Goal: Transaction & Acquisition: Purchase product/service

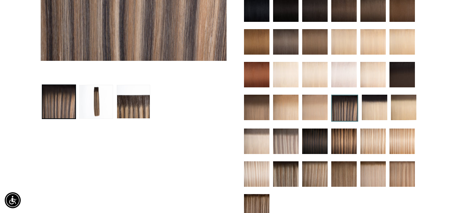
scroll to position [218, 0]
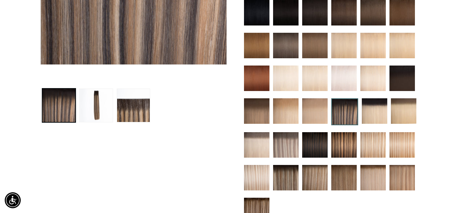
click at [379, 107] on img at bounding box center [374, 110] width 25 height 25
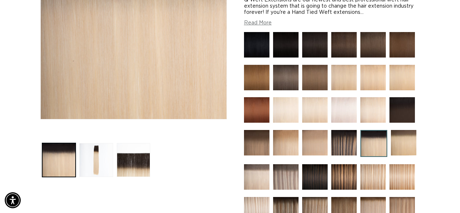
scroll to position [182, 0]
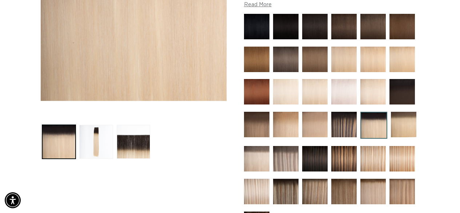
click at [402, 124] on img at bounding box center [403, 124] width 25 height 25
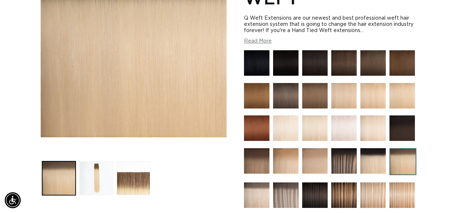
scroll to position [0, 408]
click at [261, 187] on img at bounding box center [256, 194] width 25 height 25
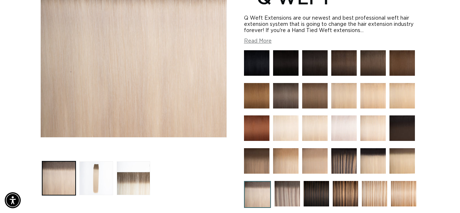
scroll to position [0, 816]
click at [291, 183] on img at bounding box center [286, 193] width 25 height 25
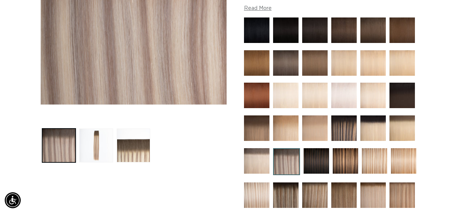
scroll to position [182, 0]
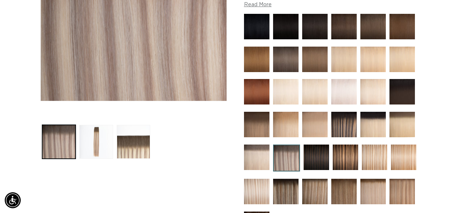
click at [319, 154] on img at bounding box center [315, 156] width 25 height 25
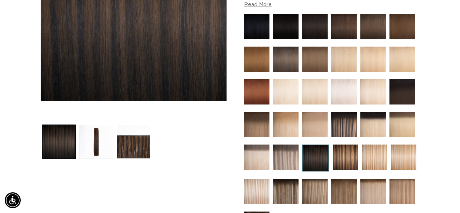
scroll to position [0, 408]
click at [353, 157] on img at bounding box center [344, 156] width 25 height 25
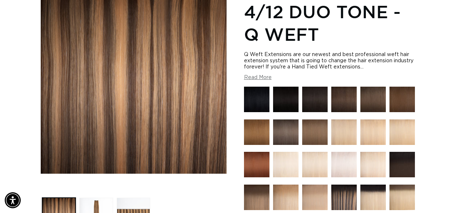
scroll to position [218, 0]
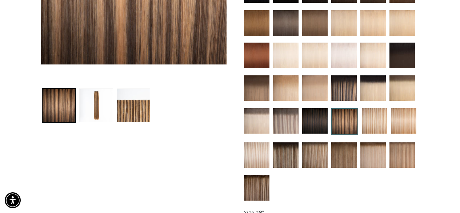
click at [374, 114] on img at bounding box center [374, 120] width 25 height 25
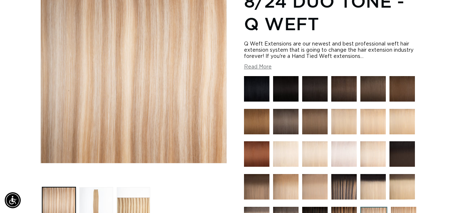
scroll to position [182, 0]
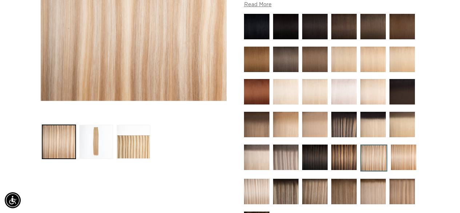
click at [403, 152] on img at bounding box center [403, 156] width 25 height 25
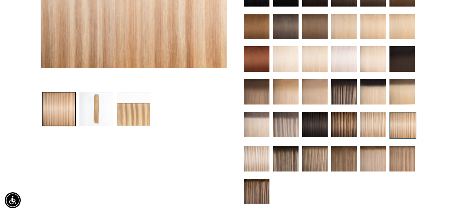
scroll to position [218, 0]
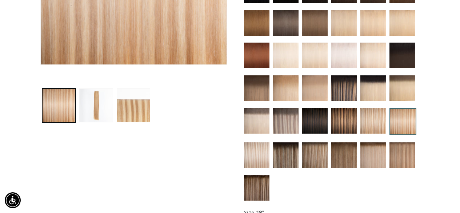
click at [253, 153] on img at bounding box center [256, 154] width 25 height 25
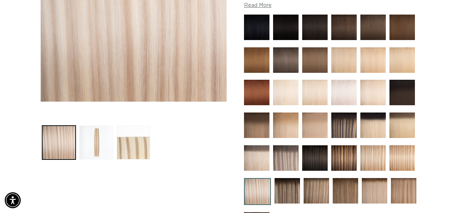
scroll to position [0, 816]
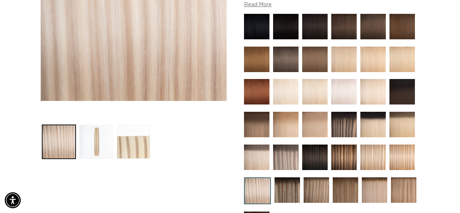
click at [291, 187] on img at bounding box center [286, 189] width 25 height 25
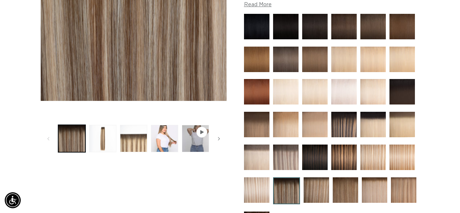
click at [315, 193] on img at bounding box center [315, 189] width 25 height 25
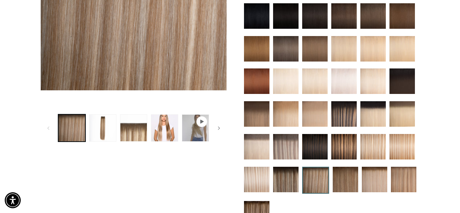
scroll to position [218, 0]
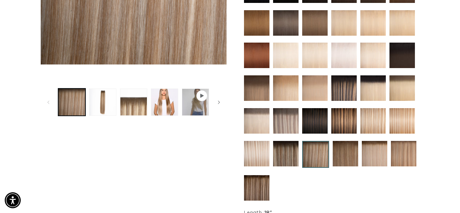
click at [340, 157] on img at bounding box center [344, 153] width 25 height 25
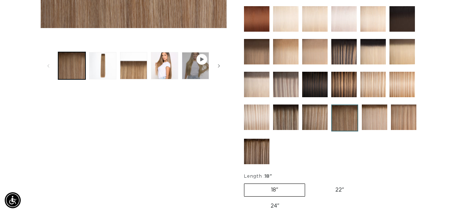
scroll to position [0, 408]
click at [367, 116] on img at bounding box center [374, 116] width 25 height 25
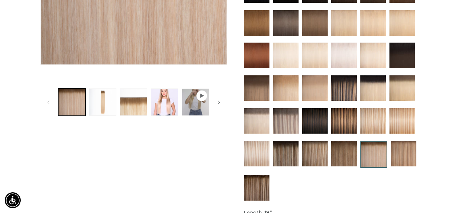
click at [400, 152] on img at bounding box center [403, 153] width 25 height 25
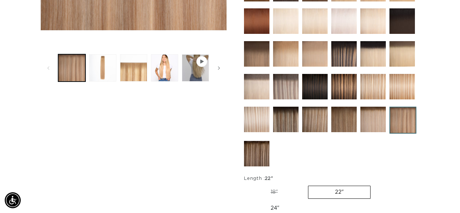
scroll to position [254, 0]
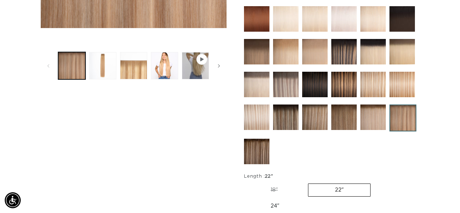
click at [248, 146] on img at bounding box center [256, 150] width 25 height 25
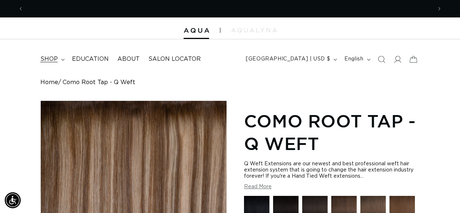
scroll to position [0, 816]
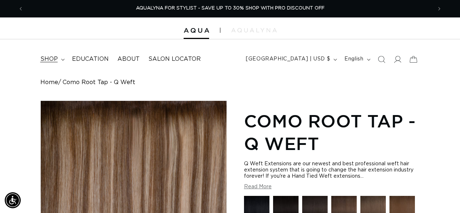
click at [47, 61] on span "shop" at bounding box center [48, 59] width 17 height 8
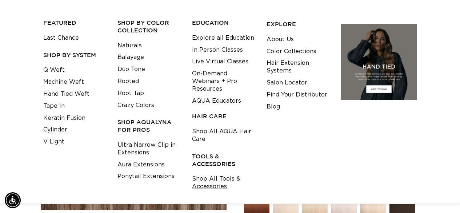
click at [206, 180] on link "Shop All Tools & Accessories" at bounding box center [223, 183] width 63 height 20
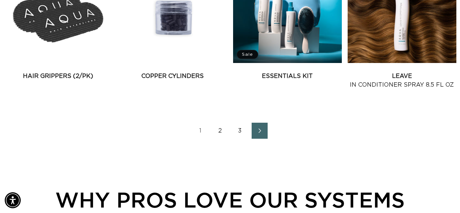
click at [219, 130] on link "2" at bounding box center [220, 130] width 16 height 16
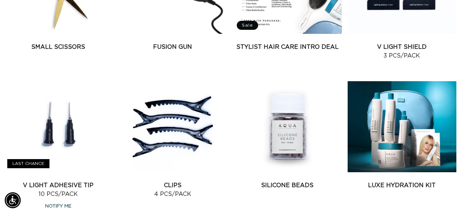
scroll to position [0, 816]
click at [282, 181] on link "Silicone Beads" at bounding box center [287, 185] width 109 height 9
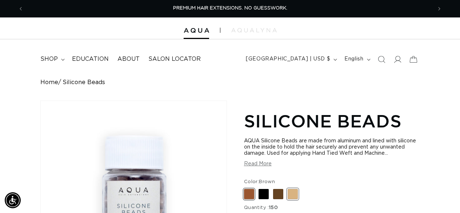
click at [289, 193] on span at bounding box center [292, 194] width 10 height 10
click at [246, 187] on input "Blonde Variant sold out or unavailable" at bounding box center [246, 187] width 0 height 0
radio input "true"
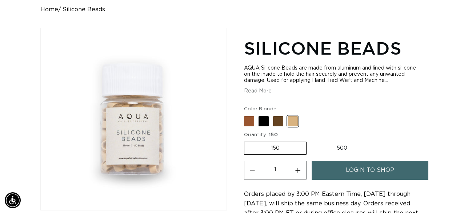
scroll to position [0, 816]
click at [340, 152] on label "500 Variant sold out or unavailable" at bounding box center [342, 148] width 64 height 12
click at [310, 140] on input "500 Variant sold out or unavailable" at bounding box center [310, 140] width 0 height 0
radio input "true"
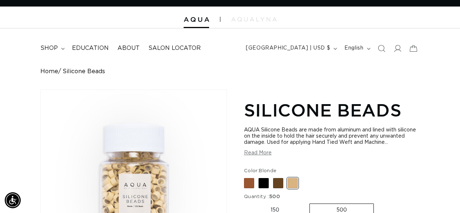
scroll to position [0, 0]
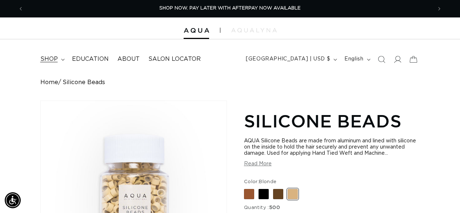
click at [48, 60] on span "shop" at bounding box center [48, 59] width 17 height 8
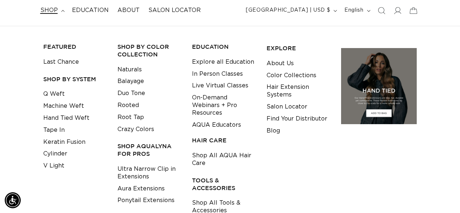
scroll to position [73, 0]
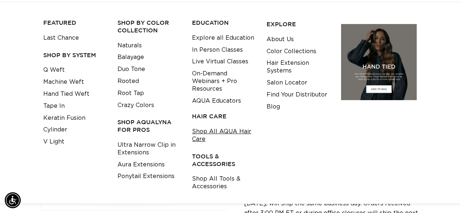
click at [205, 133] on link "Shop All AQUA Hair Care" at bounding box center [223, 135] width 63 height 20
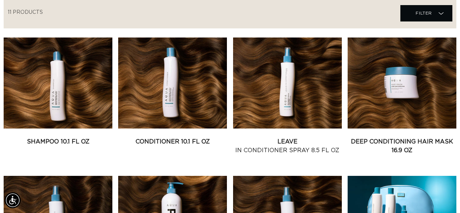
scroll to position [0, 408]
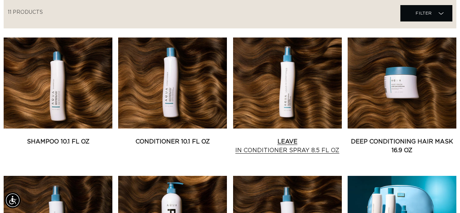
click at [285, 138] on link "Leave In Conditioner Spray 8.5 fl oz" at bounding box center [287, 145] width 109 height 17
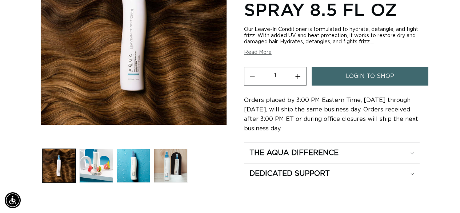
scroll to position [182, 0]
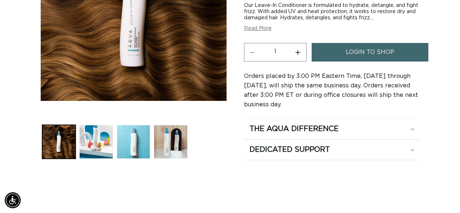
click at [121, 145] on button "Load image 3 in gallery view" at bounding box center [134, 142] width 34 height 34
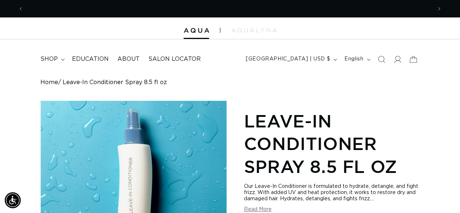
scroll to position [0, 408]
click at [59, 58] on summary "shop" at bounding box center [52, 59] width 32 height 16
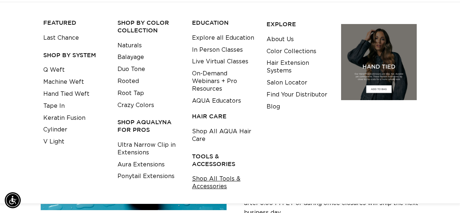
scroll to position [0, 0]
click at [211, 178] on link "Shop All Tools & Accessories" at bounding box center [223, 183] width 63 height 20
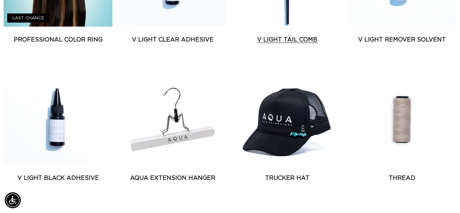
scroll to position [436, 0]
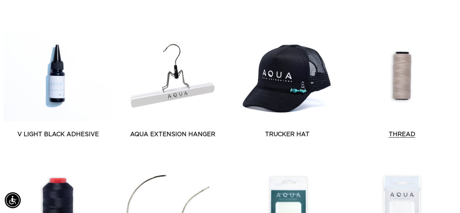
click at [402, 130] on link "Thread" at bounding box center [401, 134] width 109 height 9
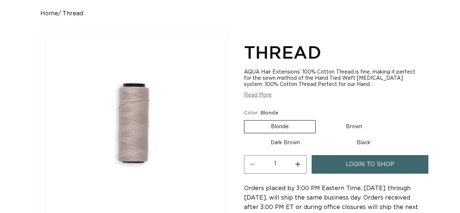
scroll to position [109, 0]
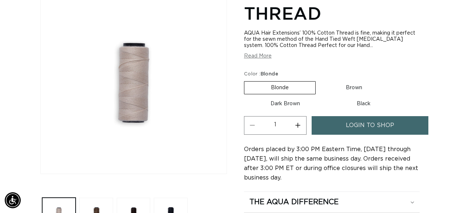
click at [361, 104] on label "Black Variant sold out or unavailable" at bounding box center [363, 103] width 67 height 12
click at [330, 96] on input "Black Variant sold out or unavailable" at bounding box center [330, 96] width 0 height 0
radio input "true"
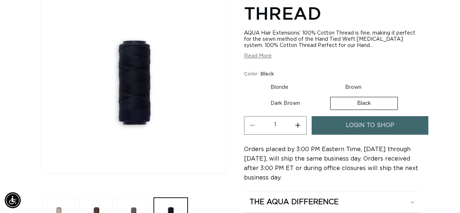
scroll to position [0, 816]
